Goal: Transaction & Acquisition: Purchase product/service

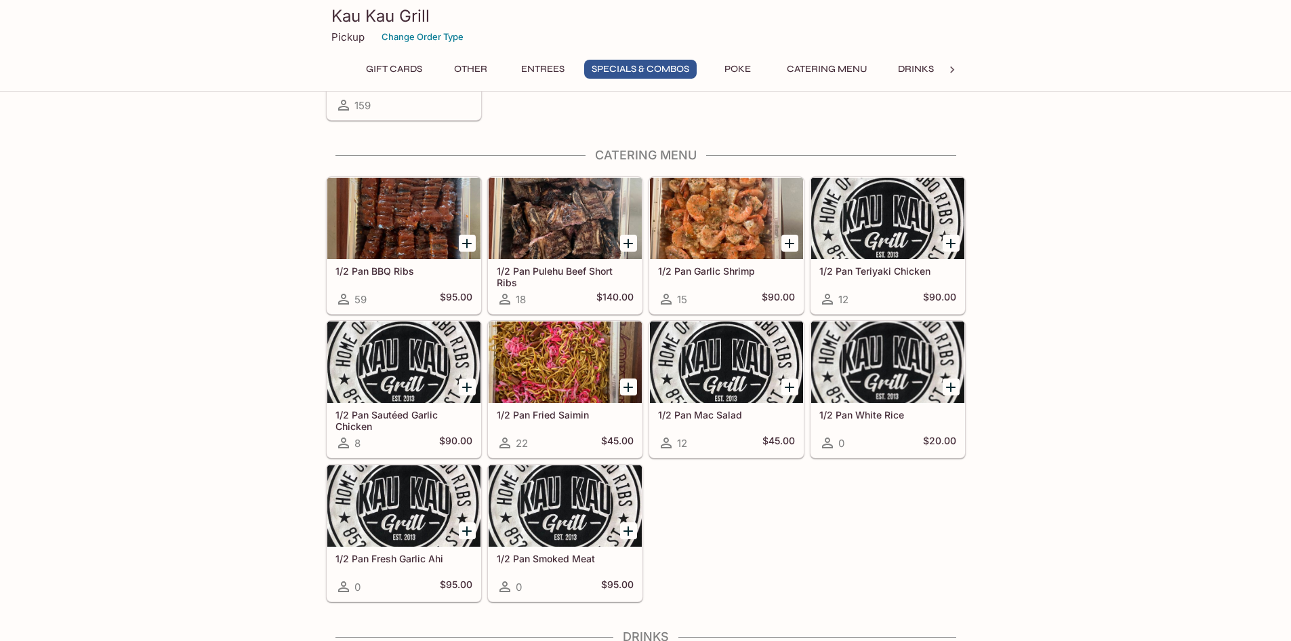
scroll to position [2441, 0]
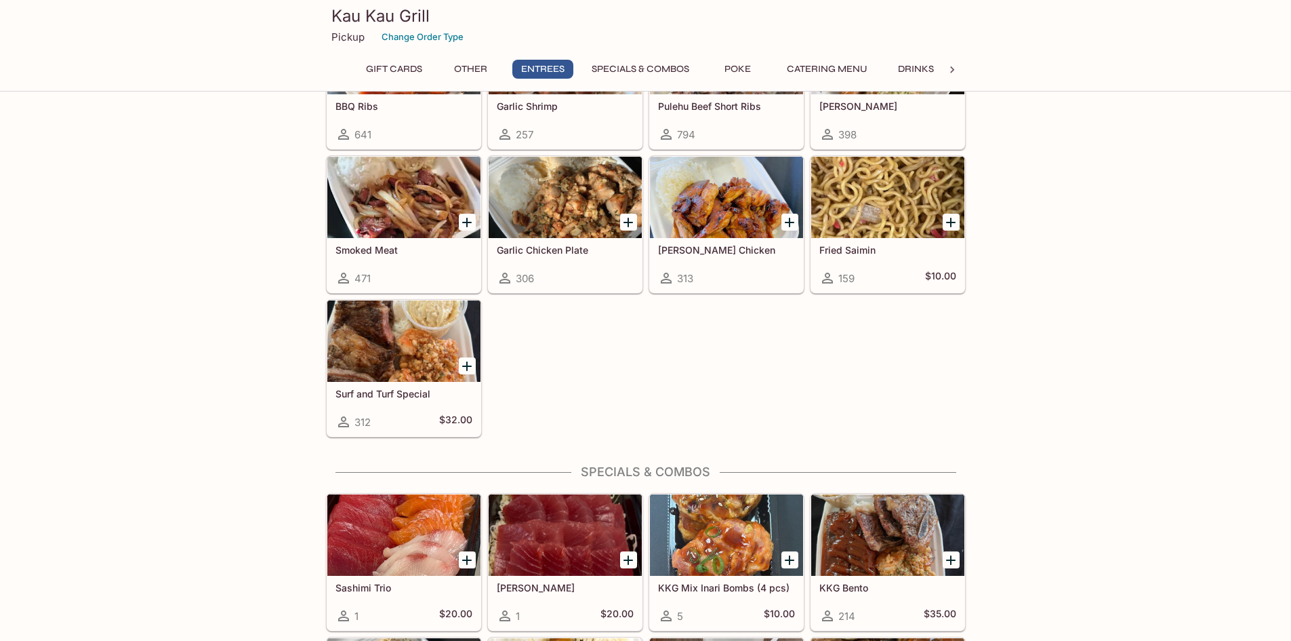
scroll to position [1017, 0]
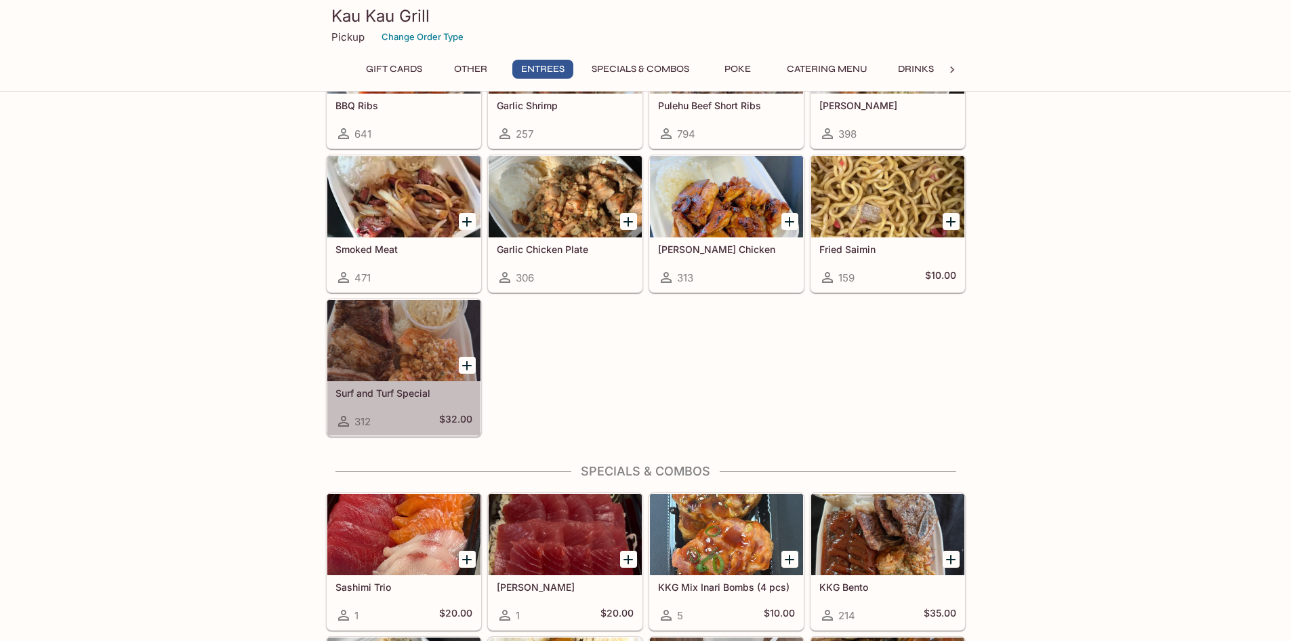
click at [387, 331] on div at bounding box center [403, 340] width 153 height 81
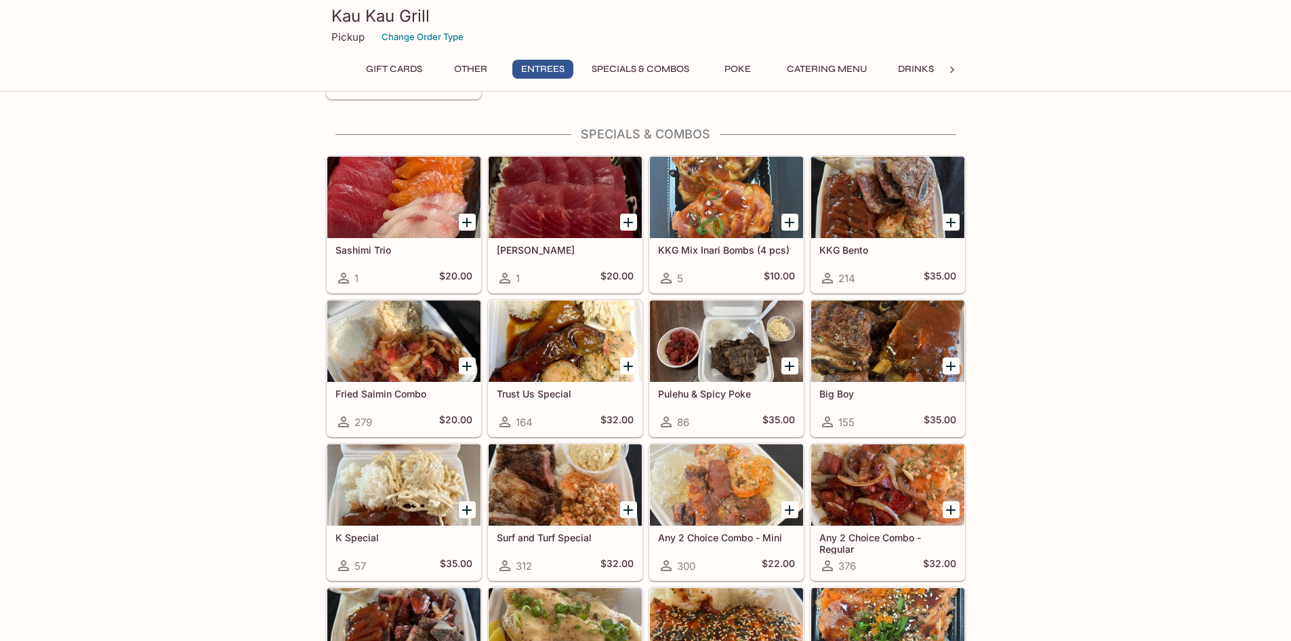
scroll to position [1286, 0]
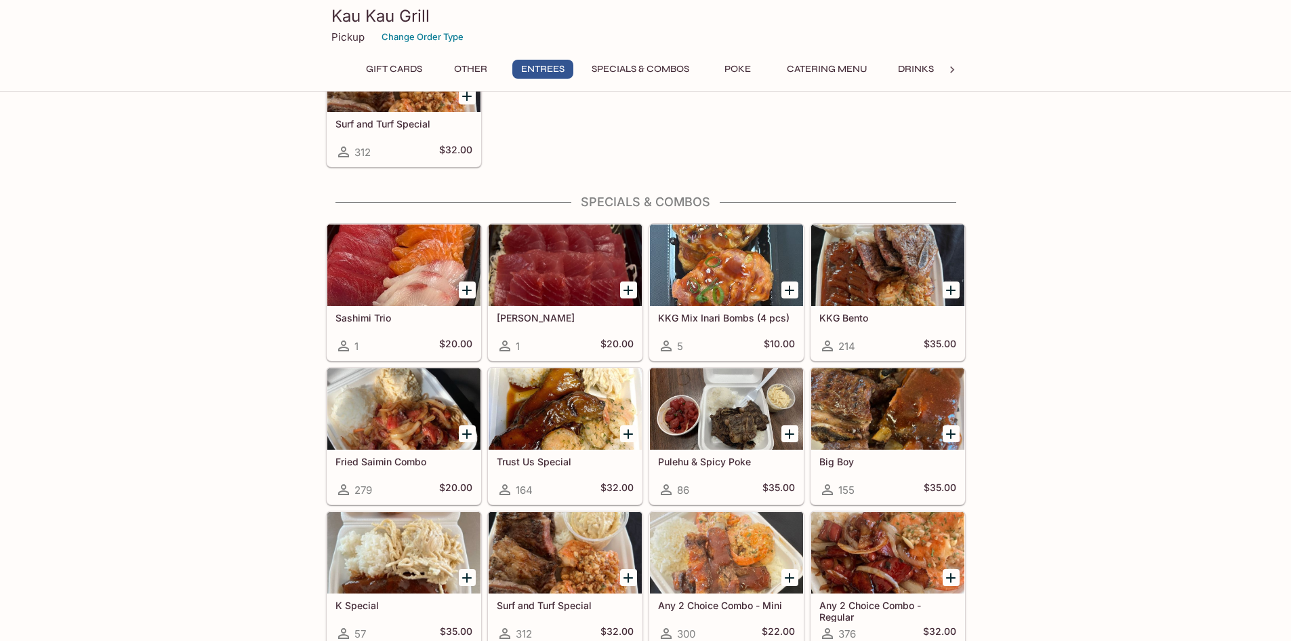
click at [858, 270] on div at bounding box center [888, 264] width 153 height 81
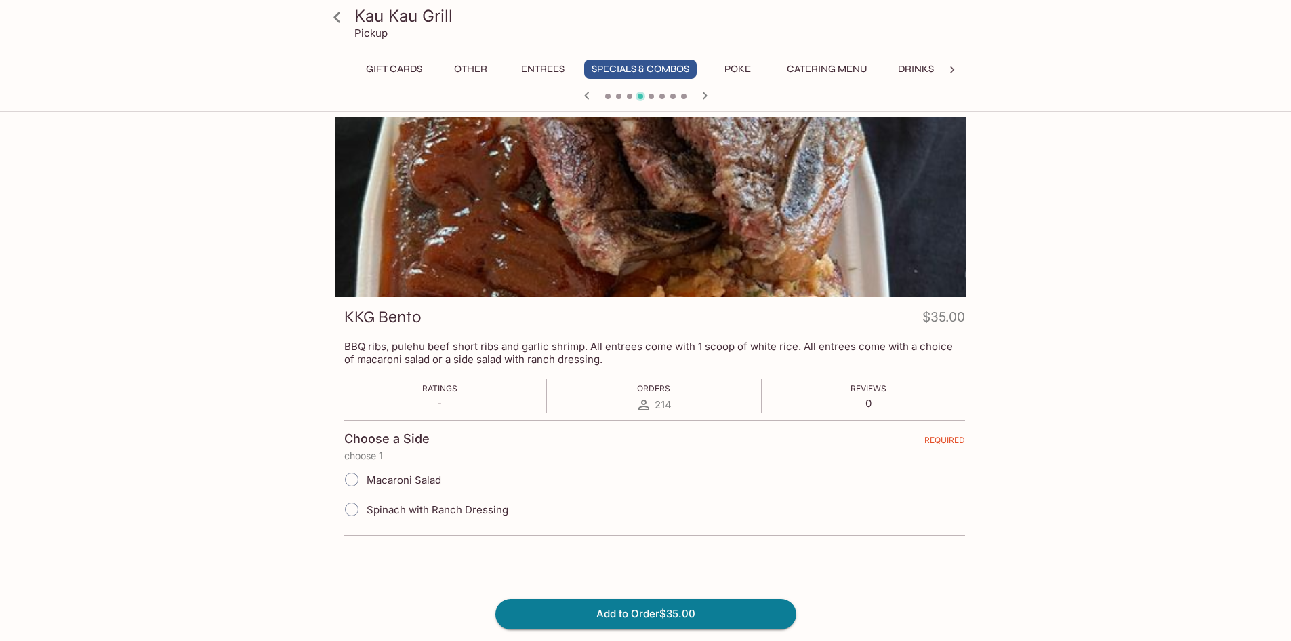
click at [443, 346] on p "BBQ ribs, pulehu beef short ribs and garlic shrimp. All entrees come with 1 sco…" at bounding box center [654, 353] width 621 height 26
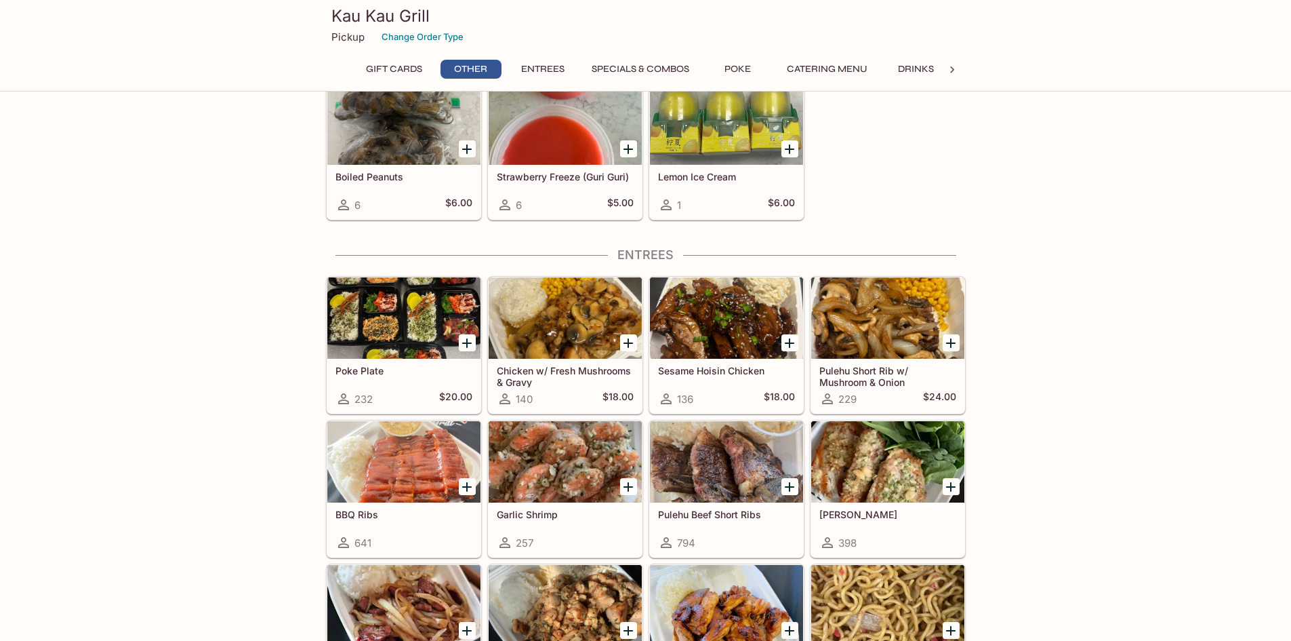
scroll to position [676, 0]
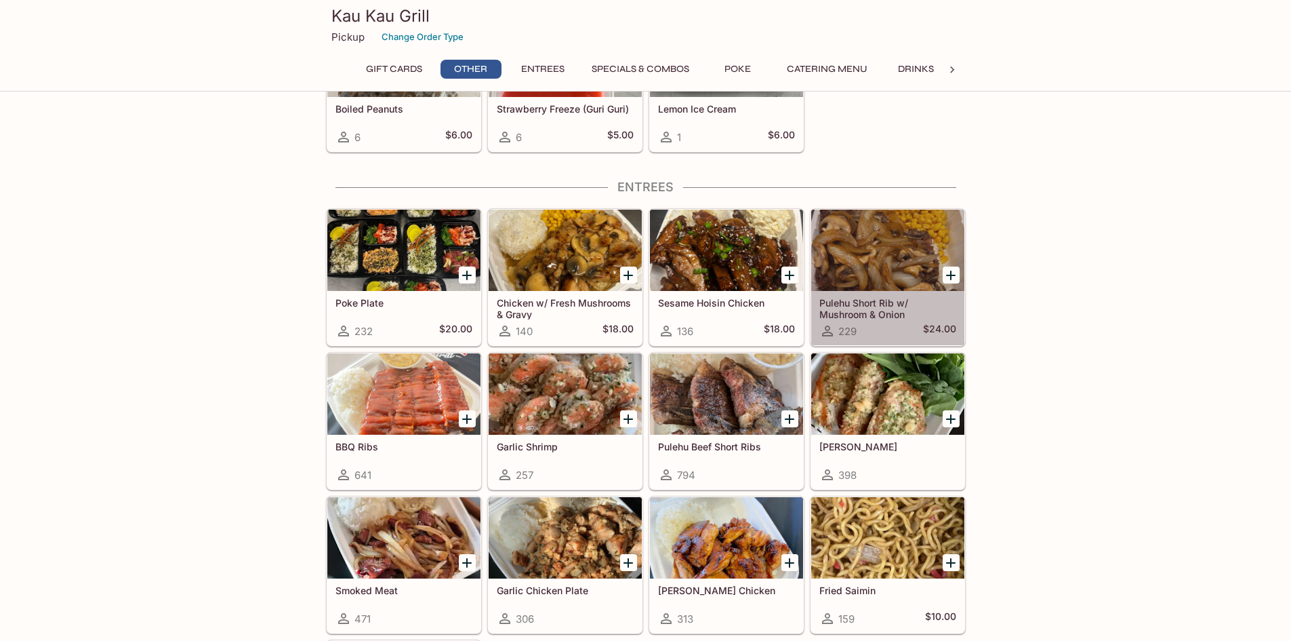
click at [870, 232] on div at bounding box center [888, 249] width 153 height 81
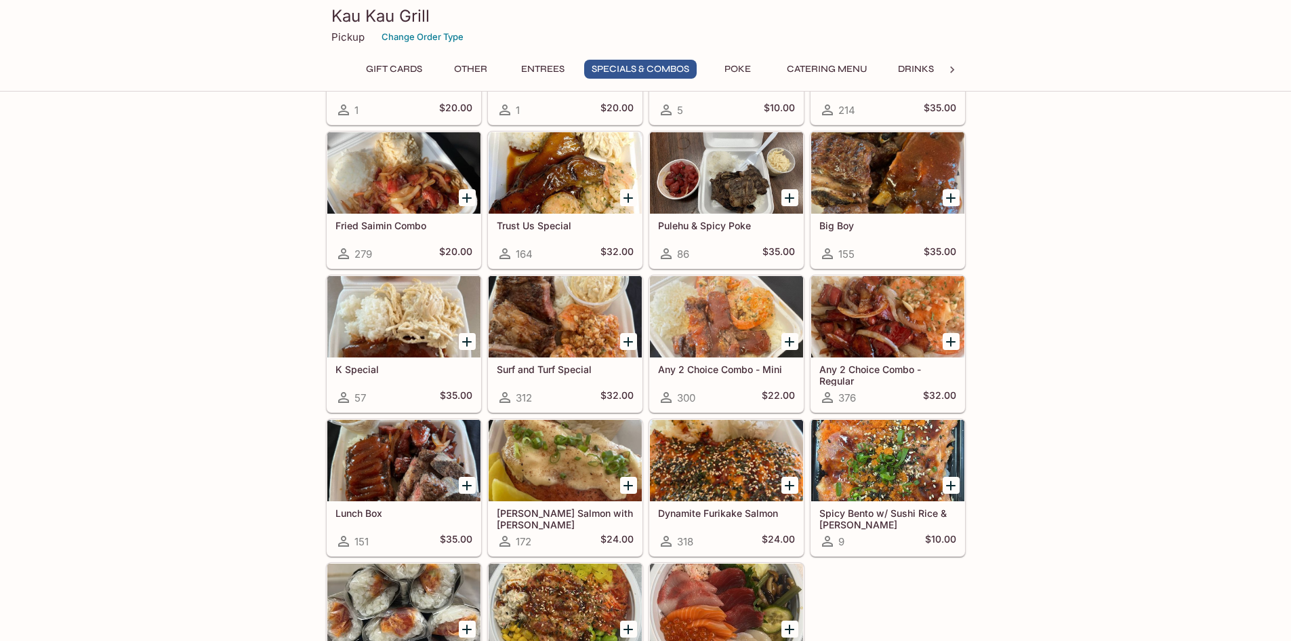
scroll to position [1518, 0]
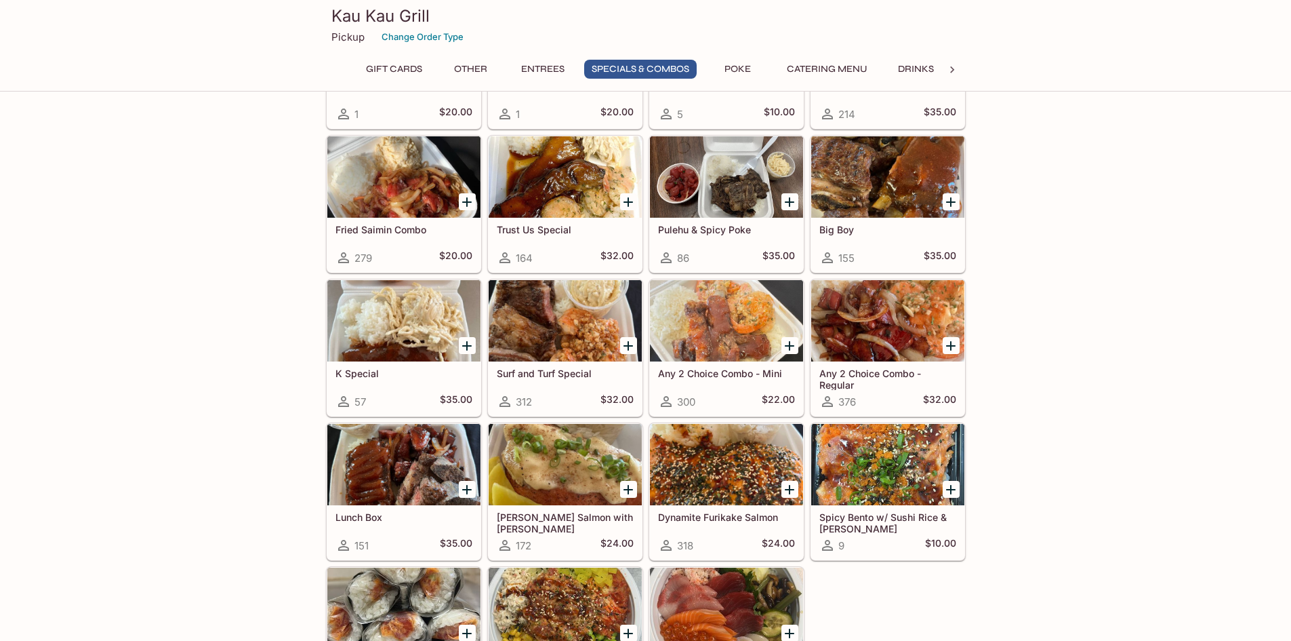
click at [403, 477] on div at bounding box center [403, 464] width 153 height 81
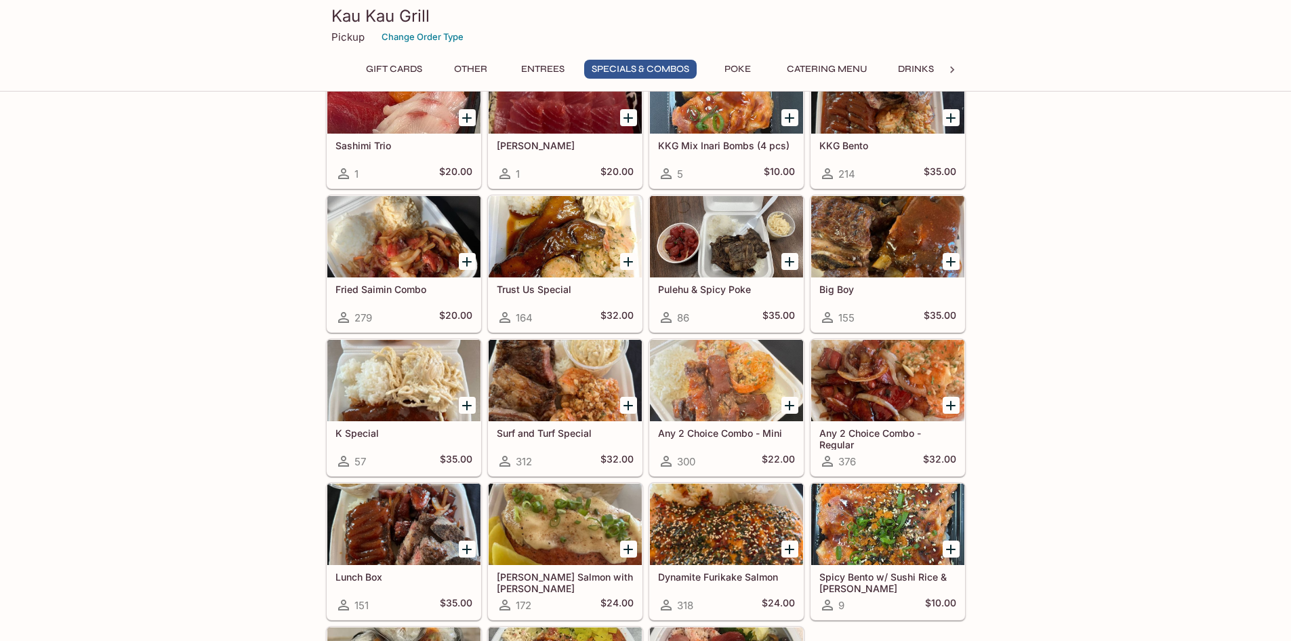
scroll to position [1450, 0]
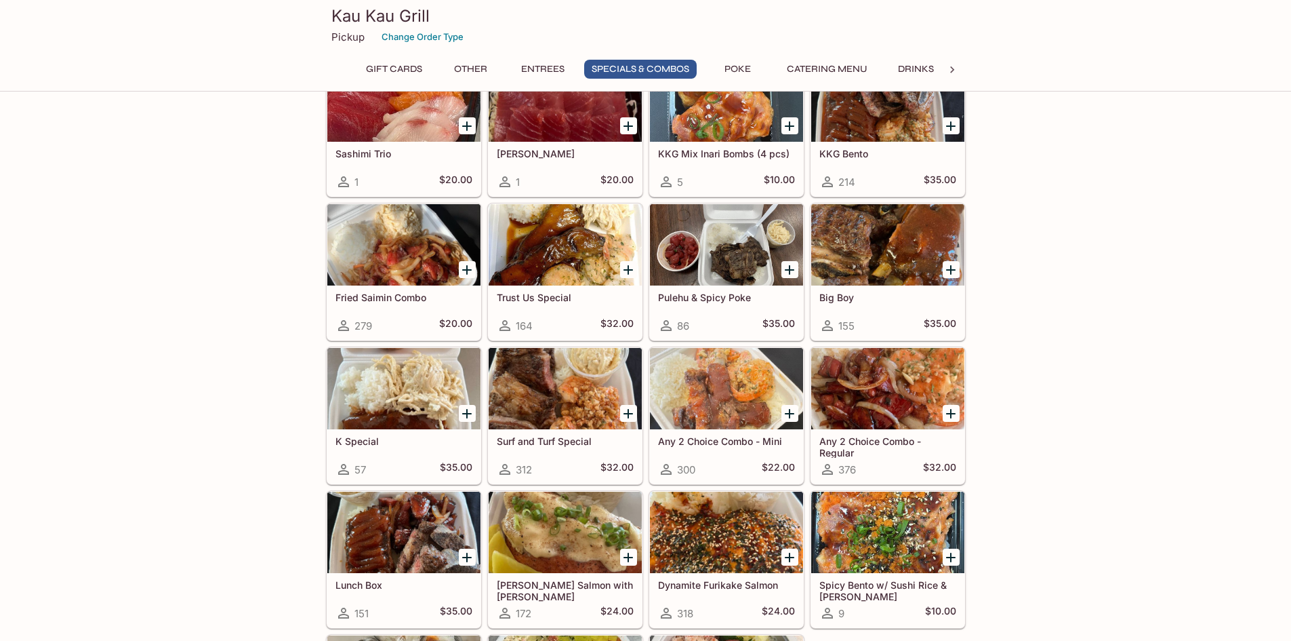
drag, startPoint x: 1014, startPoint y: 512, endPoint x: 1034, endPoint y: 574, distance: 65.6
click at [1034, 574] on div "This restaurant is currently closed and will open [DATE] at 9:00 AM . You may p…" at bounding box center [645, 293] width 1291 height 3270
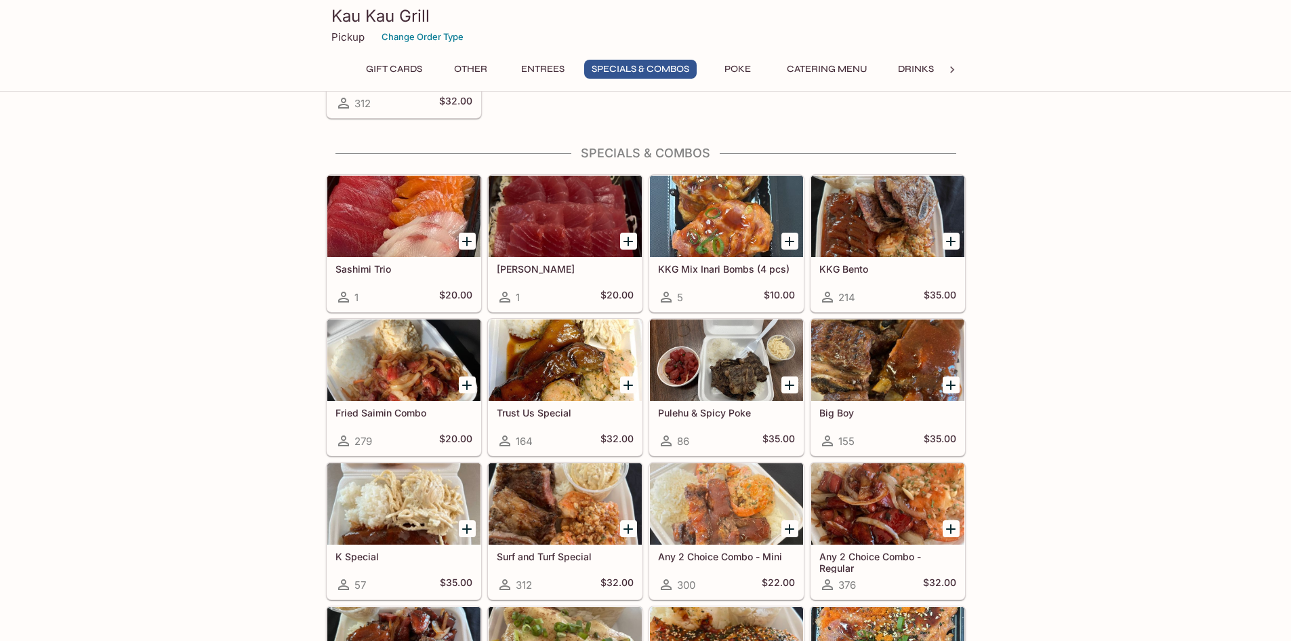
scroll to position [1315, 0]
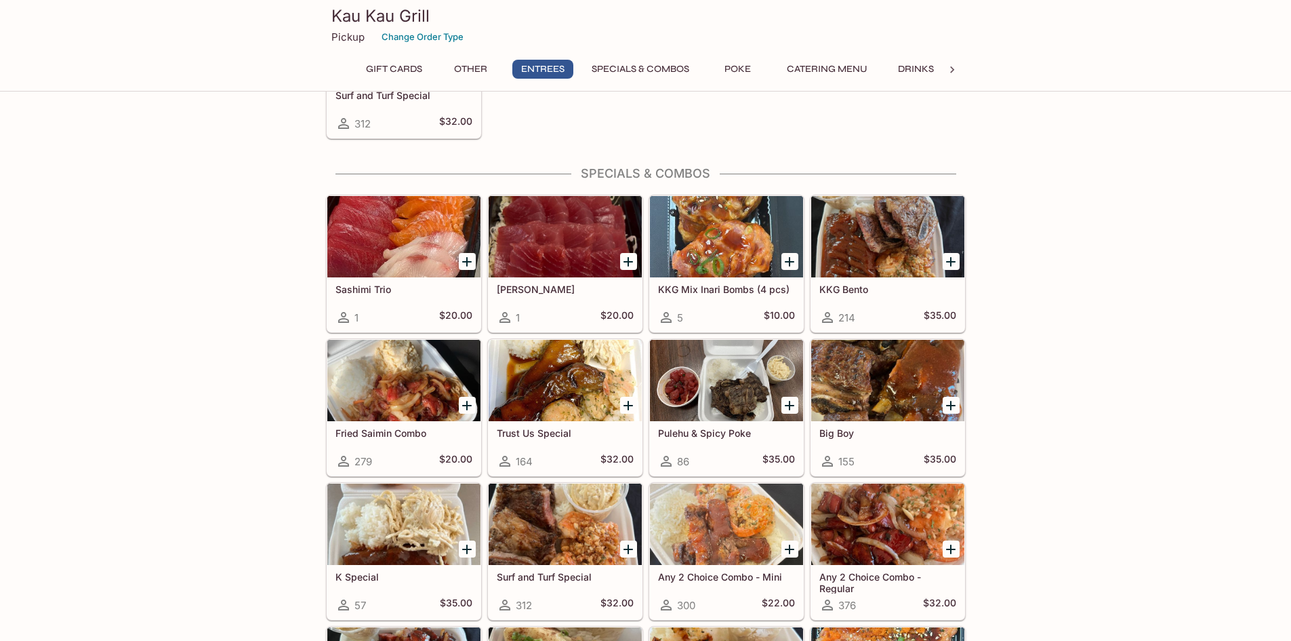
click at [897, 380] on div at bounding box center [888, 380] width 153 height 81
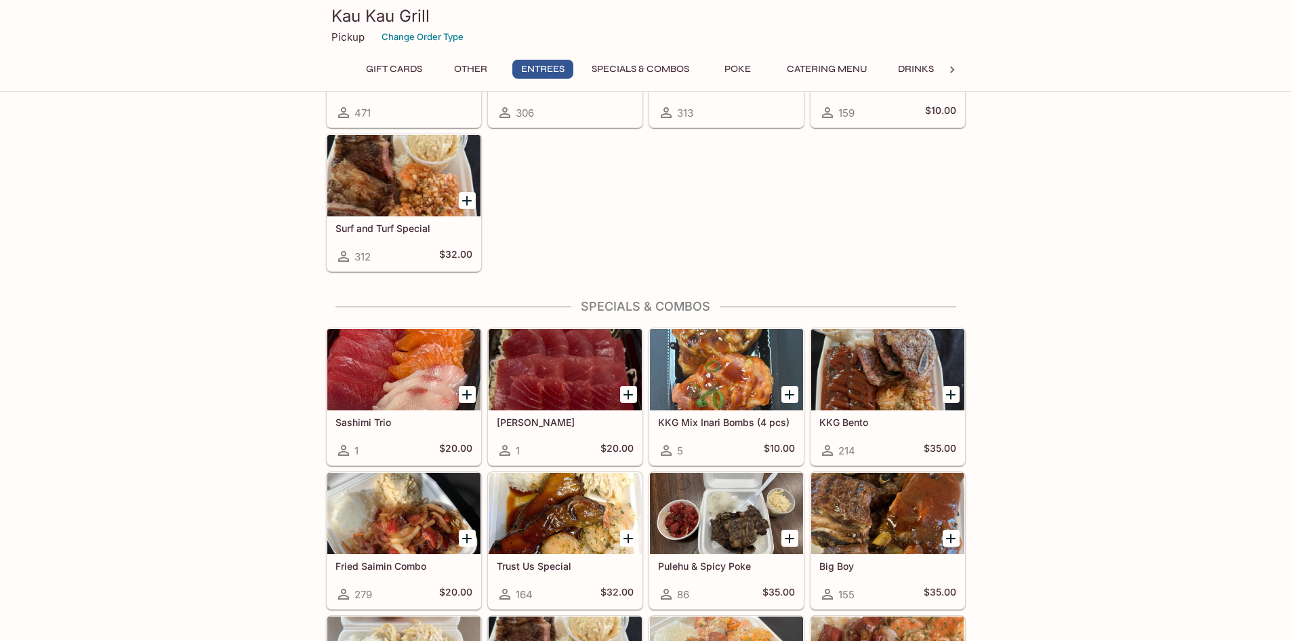
scroll to position [1150, 0]
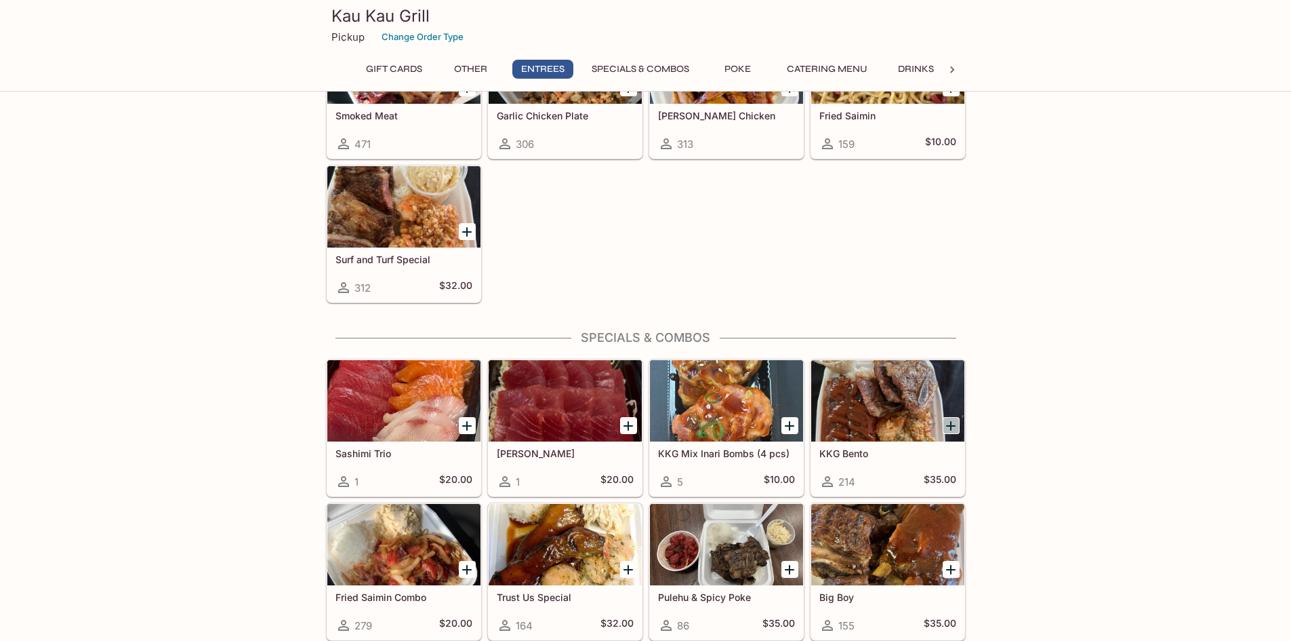
click at [956, 421] on icon "Add KKG Bento" at bounding box center [951, 426] width 16 height 16
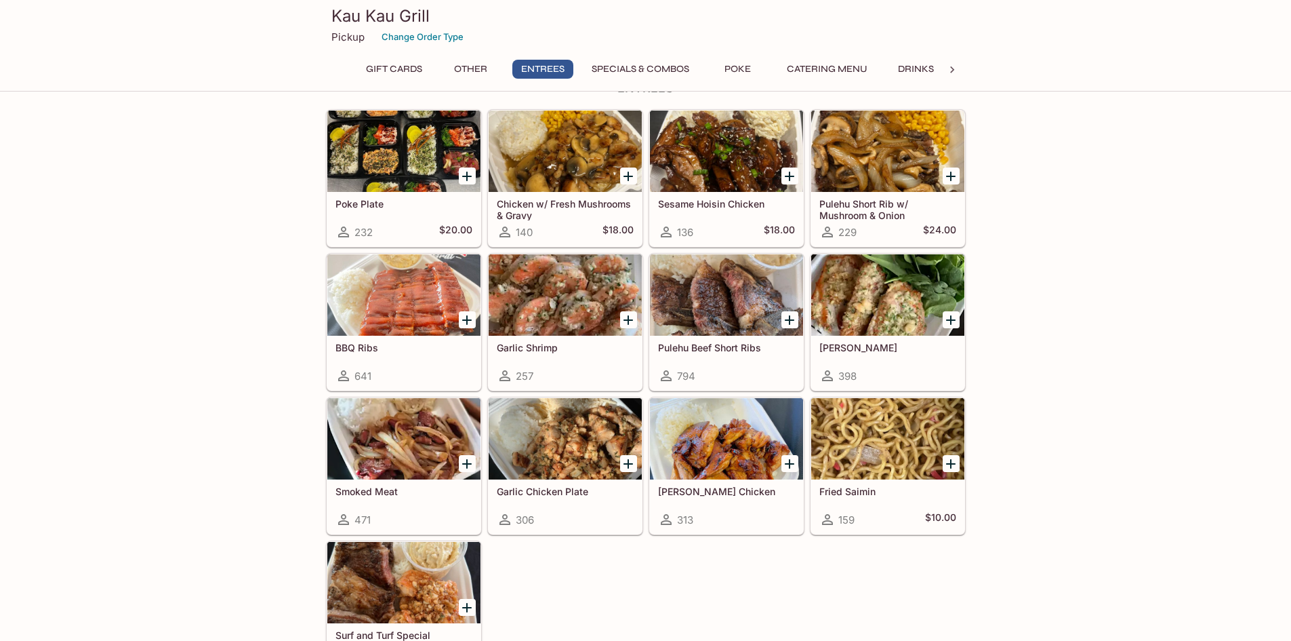
scroll to position [744, 0]
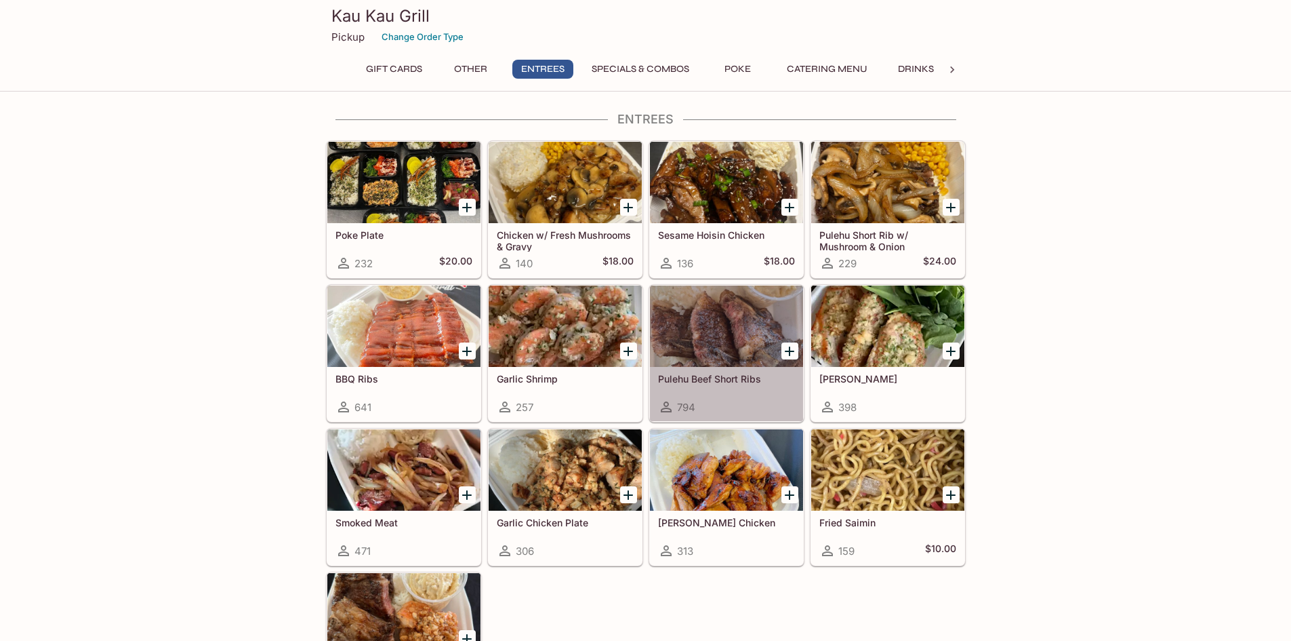
click at [687, 335] on div at bounding box center [726, 325] width 153 height 81
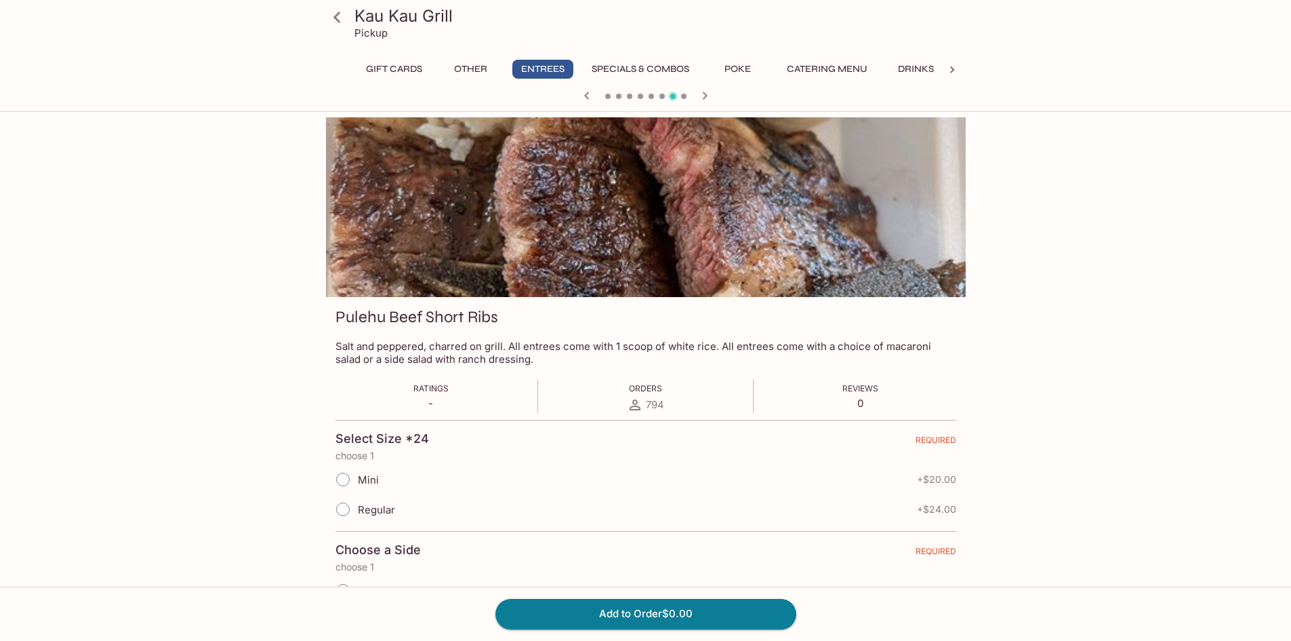
click at [338, 513] on input "Regular" at bounding box center [343, 509] width 28 height 28
radio input "true"
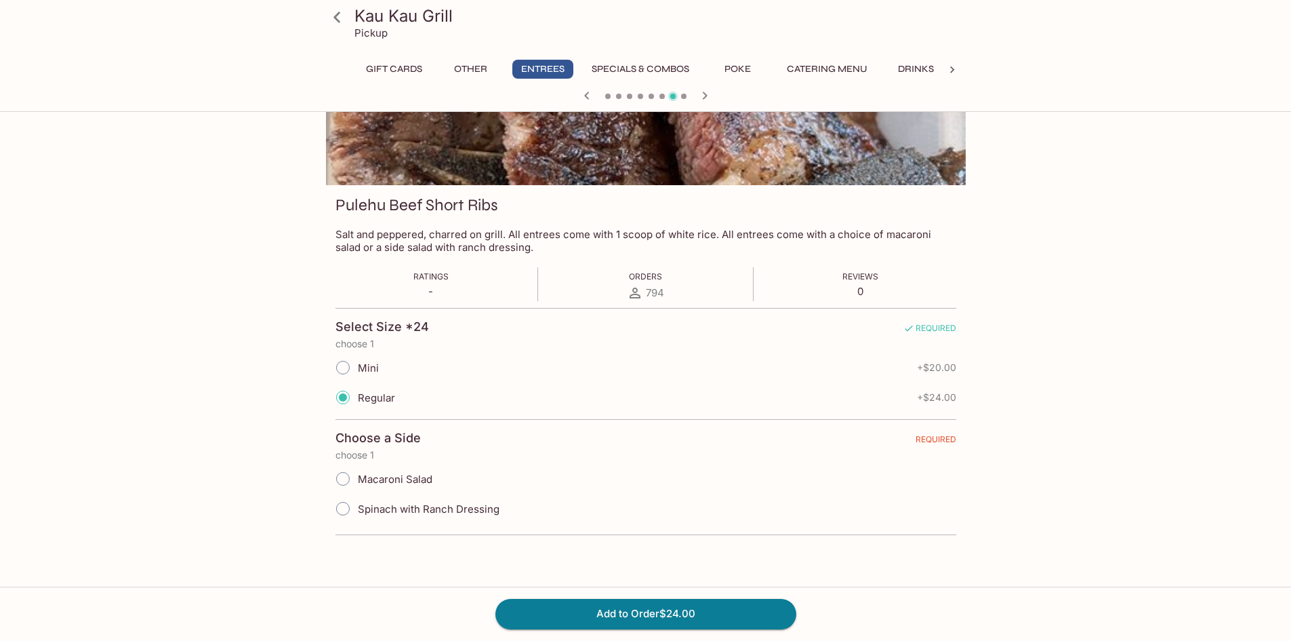
scroll to position [117, 0]
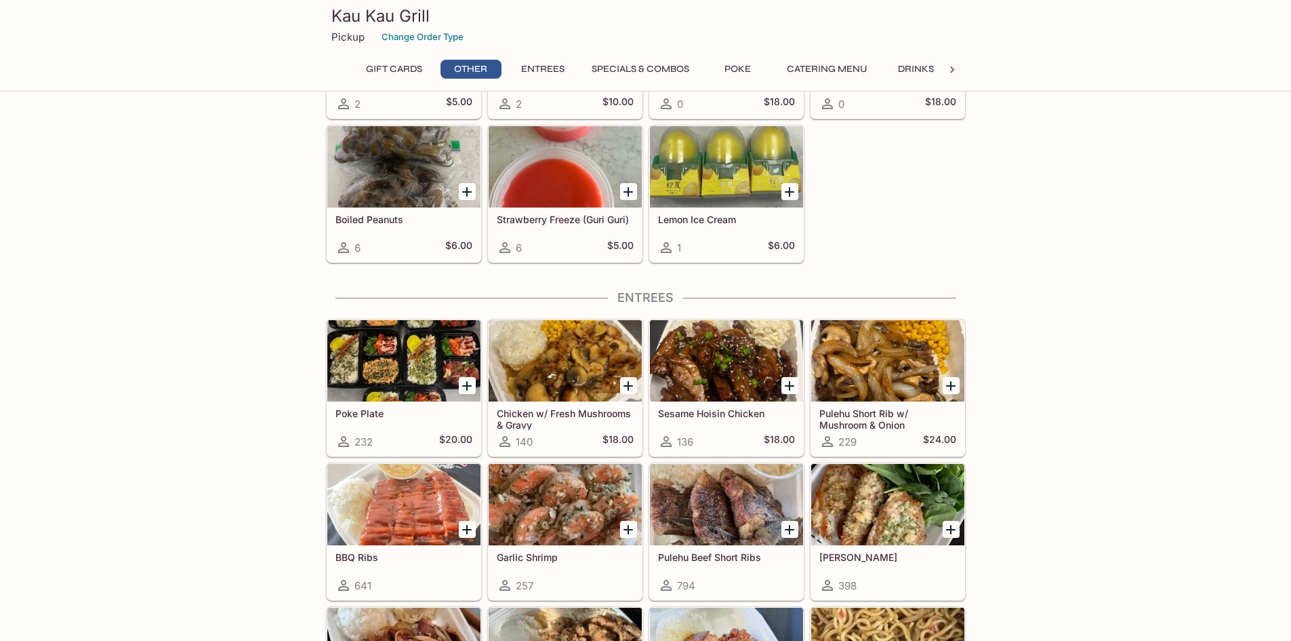
scroll to position [608, 0]
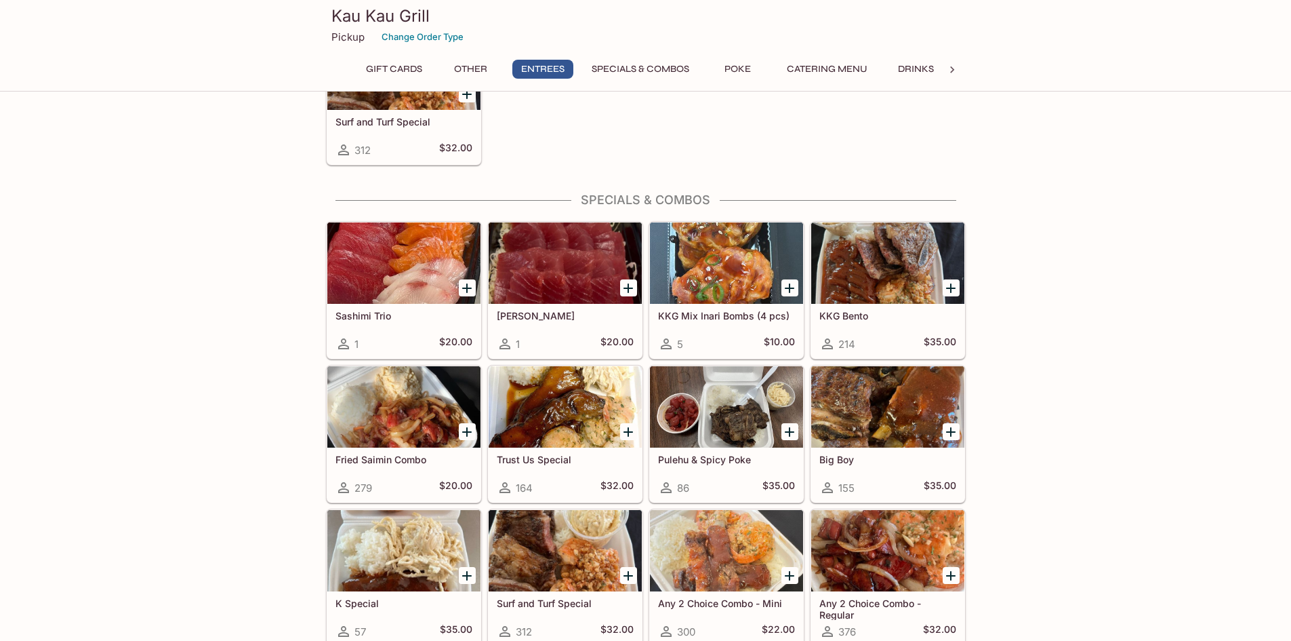
scroll to position [1220, 0]
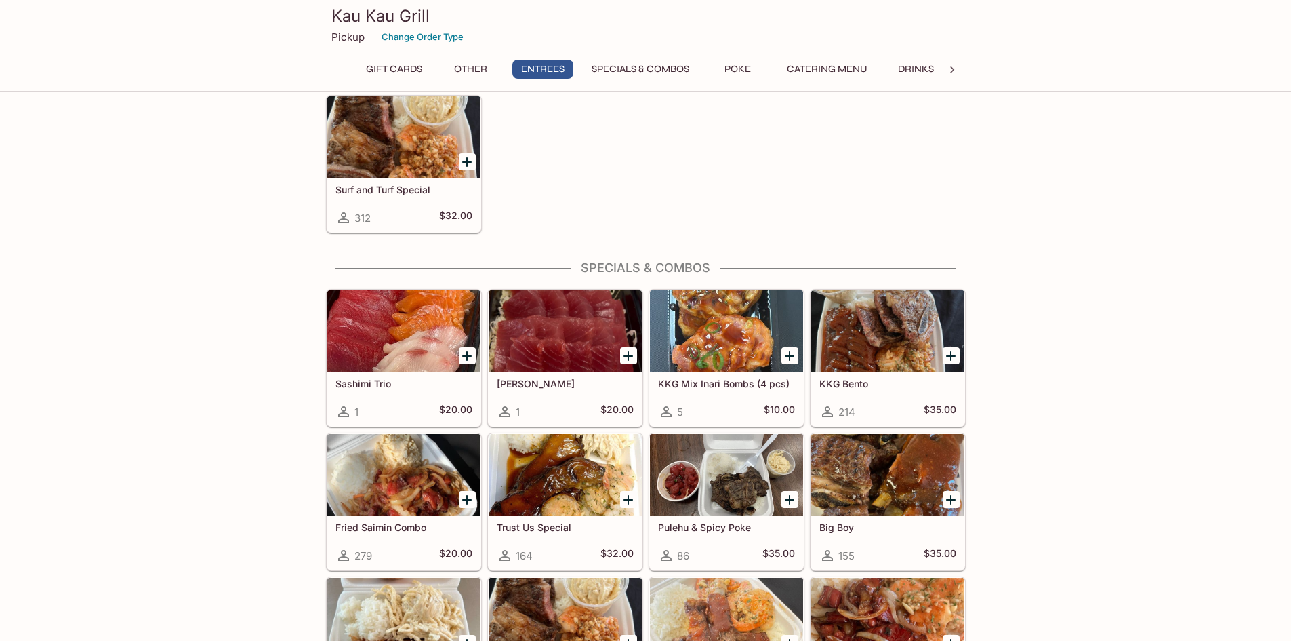
click at [902, 470] on div at bounding box center [888, 474] width 153 height 81
